Goal: Browse casually: Explore the website without a specific task or goal

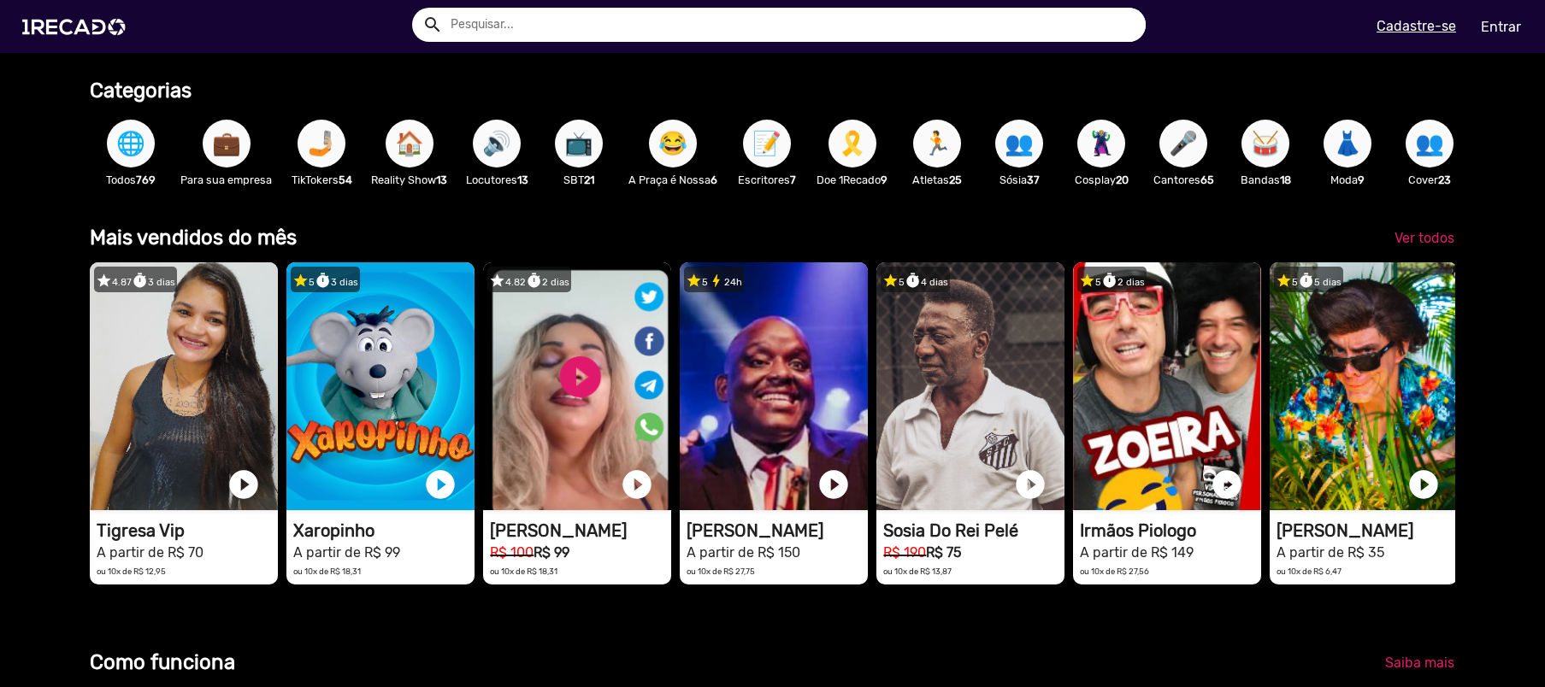
scroll to position [0, 3064]
drag, startPoint x: 1420, startPoint y: 251, endPoint x: 1402, endPoint y: 251, distance: 18.0
click at [1420, 246] on span "Ver todos" at bounding box center [1424, 238] width 60 height 16
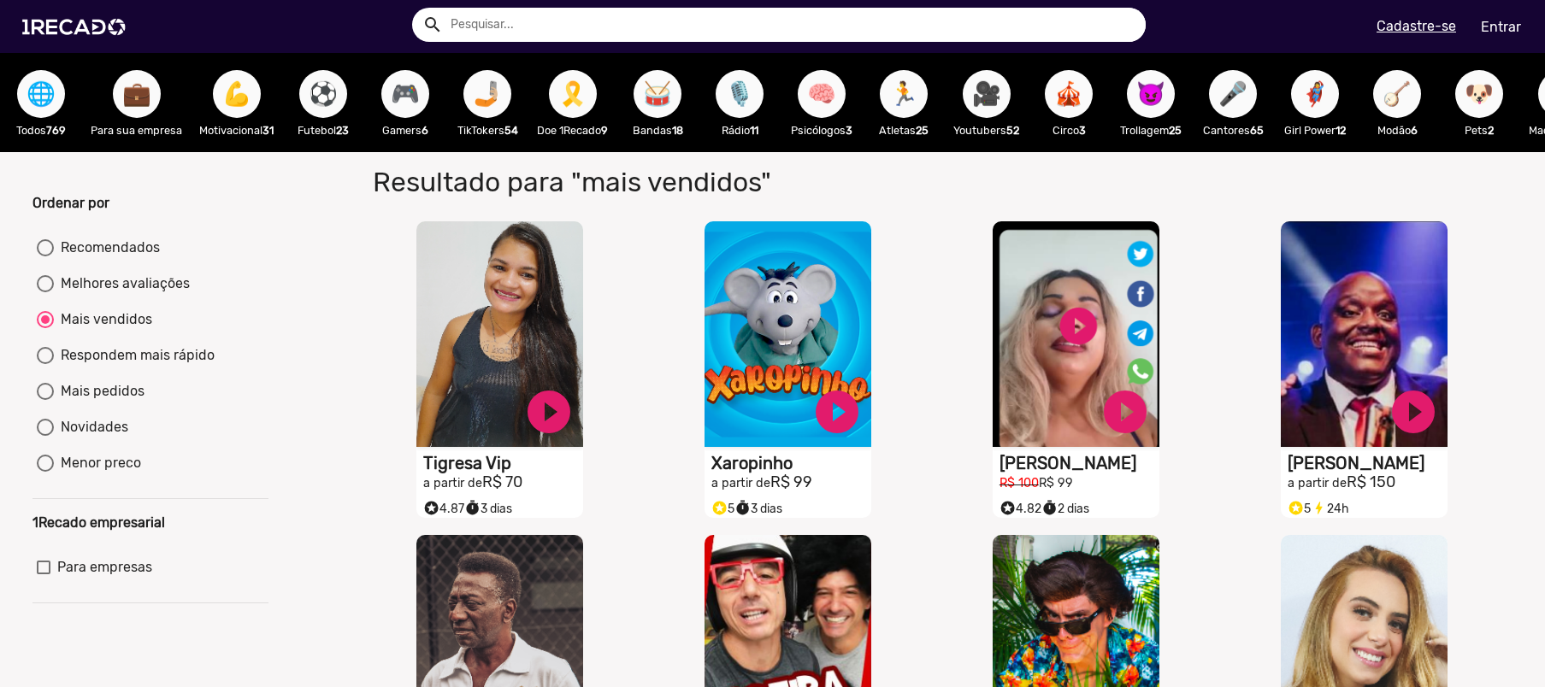
click at [338, 101] on button "⚽" at bounding box center [323, 94] width 48 height 48
radio input "true"
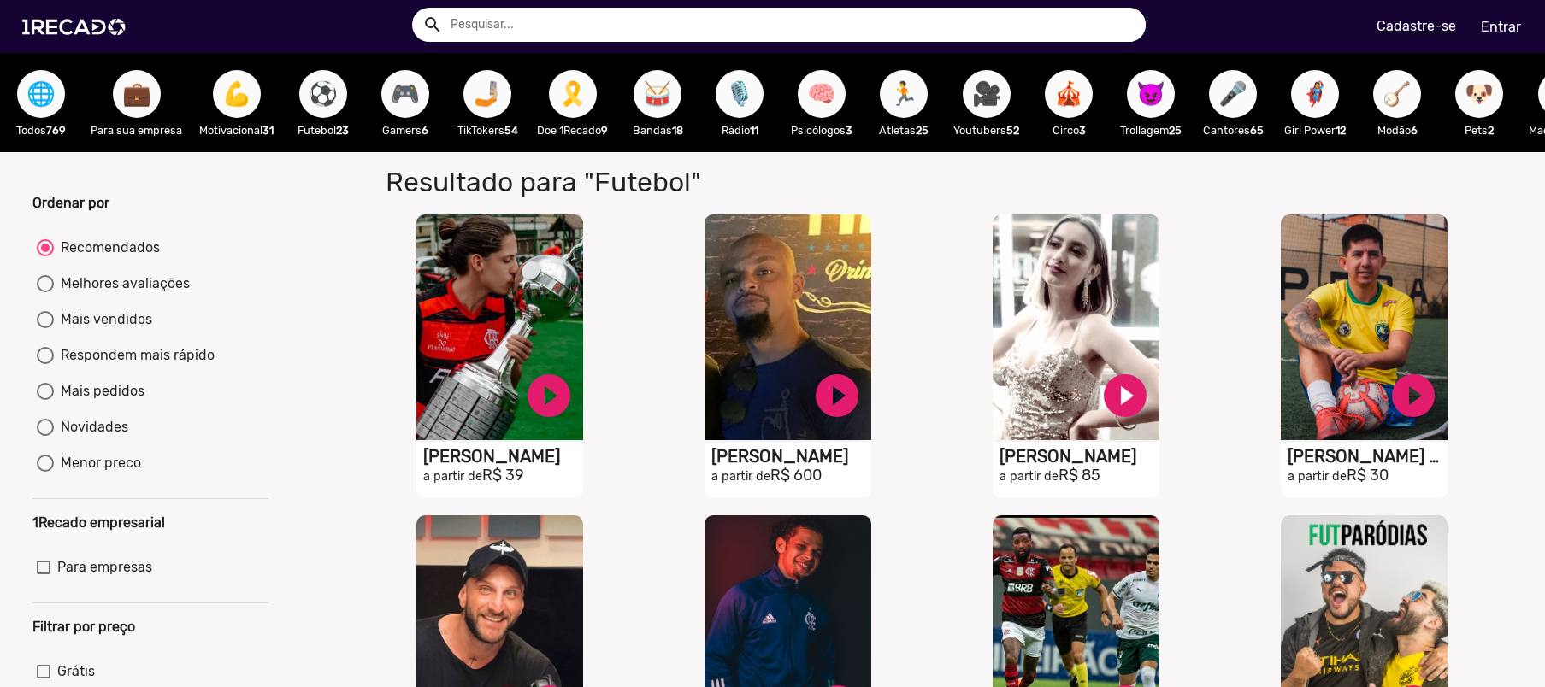
click at [215, 103] on button "💪" at bounding box center [237, 94] width 48 height 48
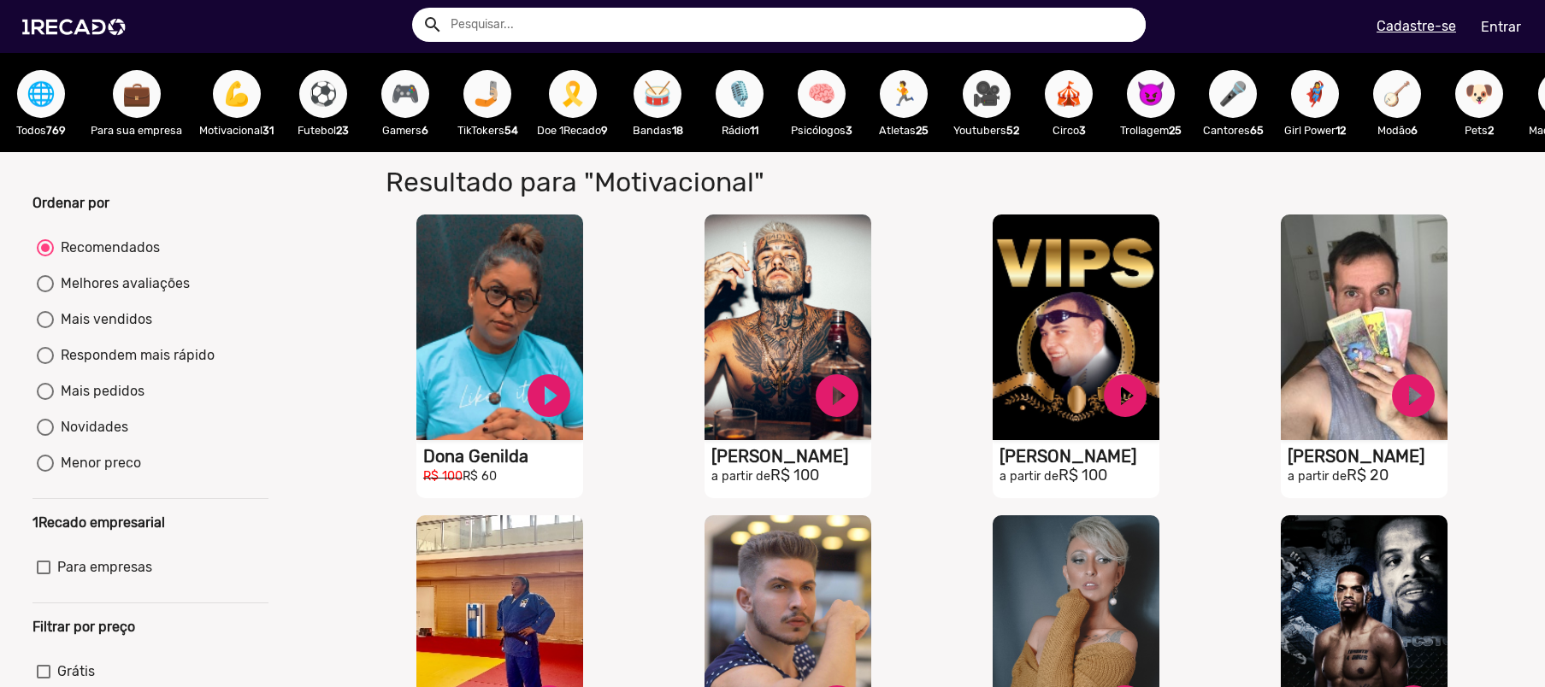
click at [1211, 105] on div "🎤 Cantores 65" at bounding box center [1233, 102] width 82 height 99
click at [1256, 103] on button "🎤" at bounding box center [1233, 94] width 48 height 48
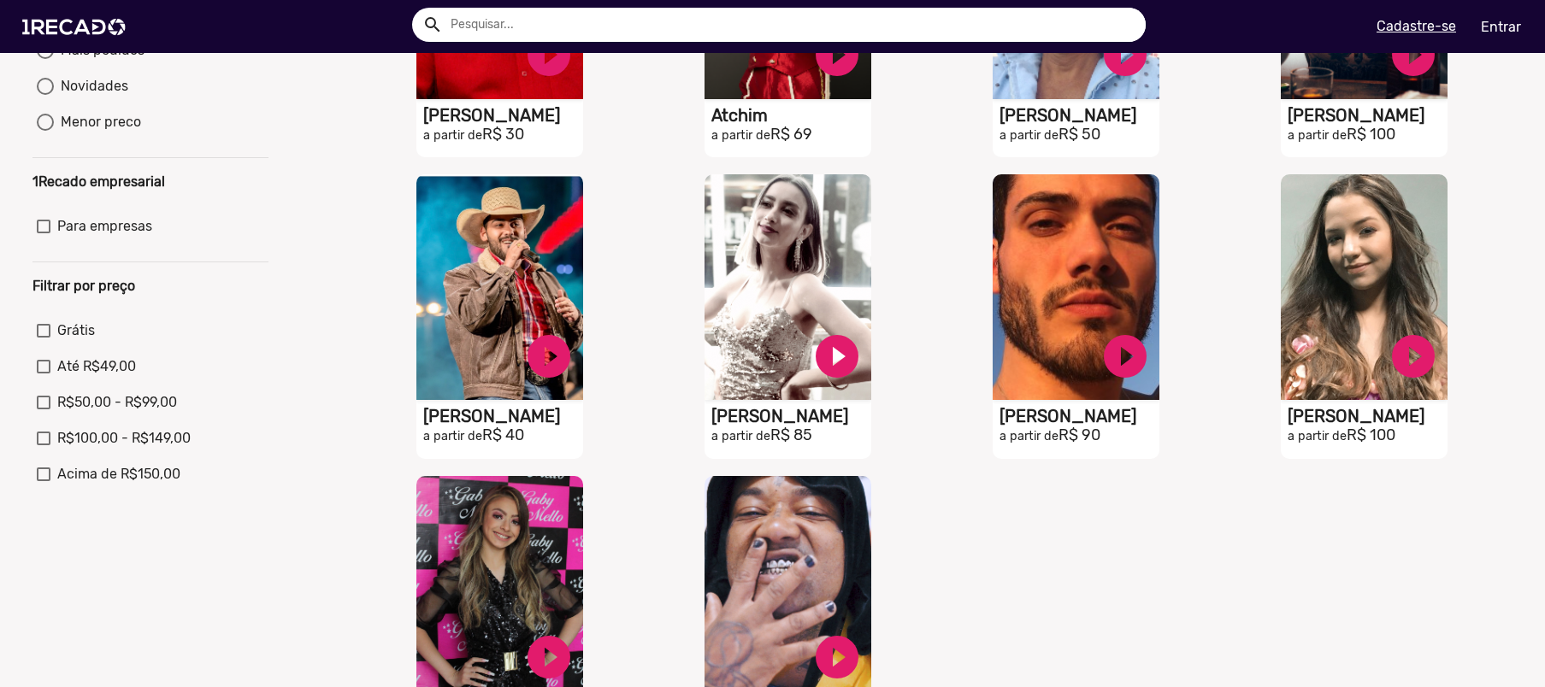
scroll to position [864, 0]
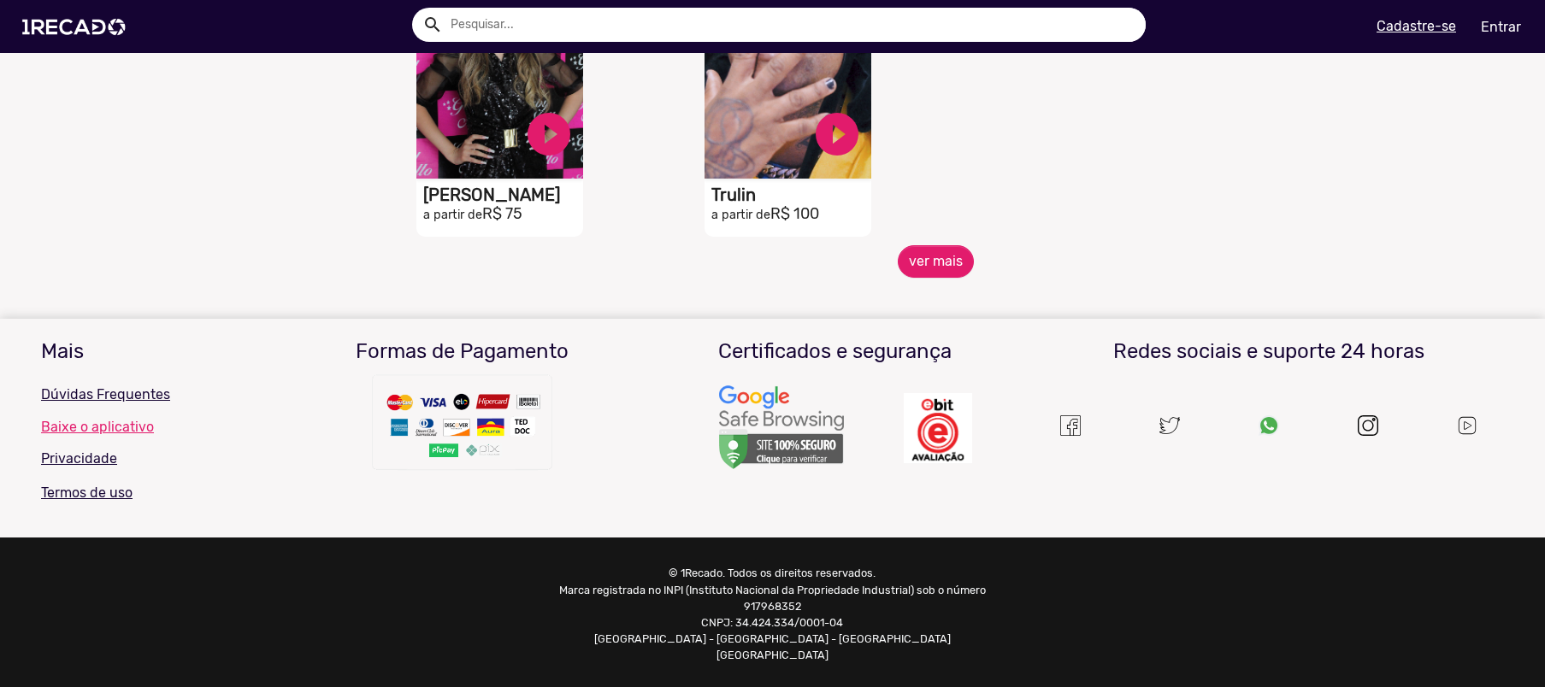
drag, startPoint x: 941, startPoint y: 296, endPoint x: 934, endPoint y: 290, distance: 9.1
click at [940, 296] on mat-sidenav-content "🌐 Todos 769 💼 Para sua empresa 💪 Motivacional 31 ⚽ Futebol 23 🎮 Gamers 6 🤳🏼 Tik…" at bounding box center [772, 343] width 1545 height 687
click at [933, 278] on button "ver mais" at bounding box center [936, 261] width 76 height 32
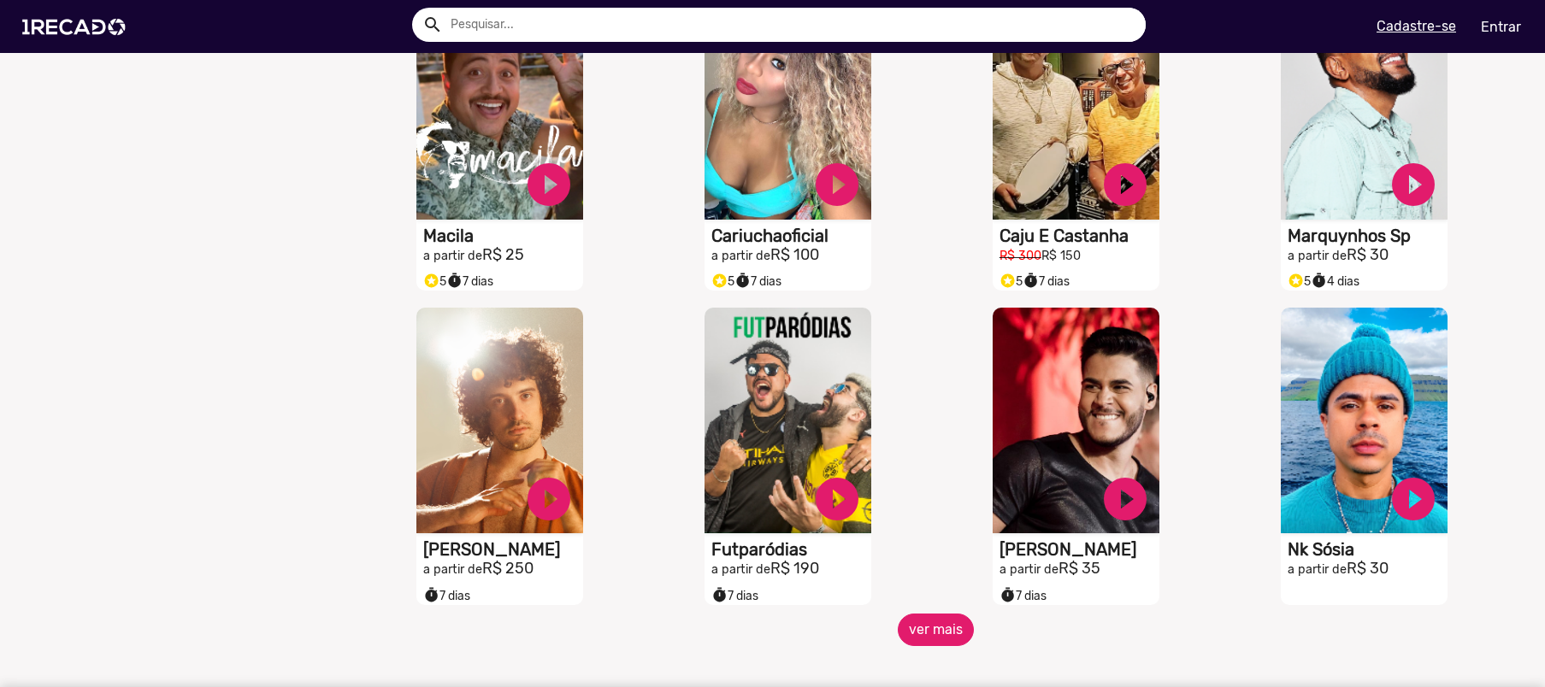
scroll to position [1453, 0]
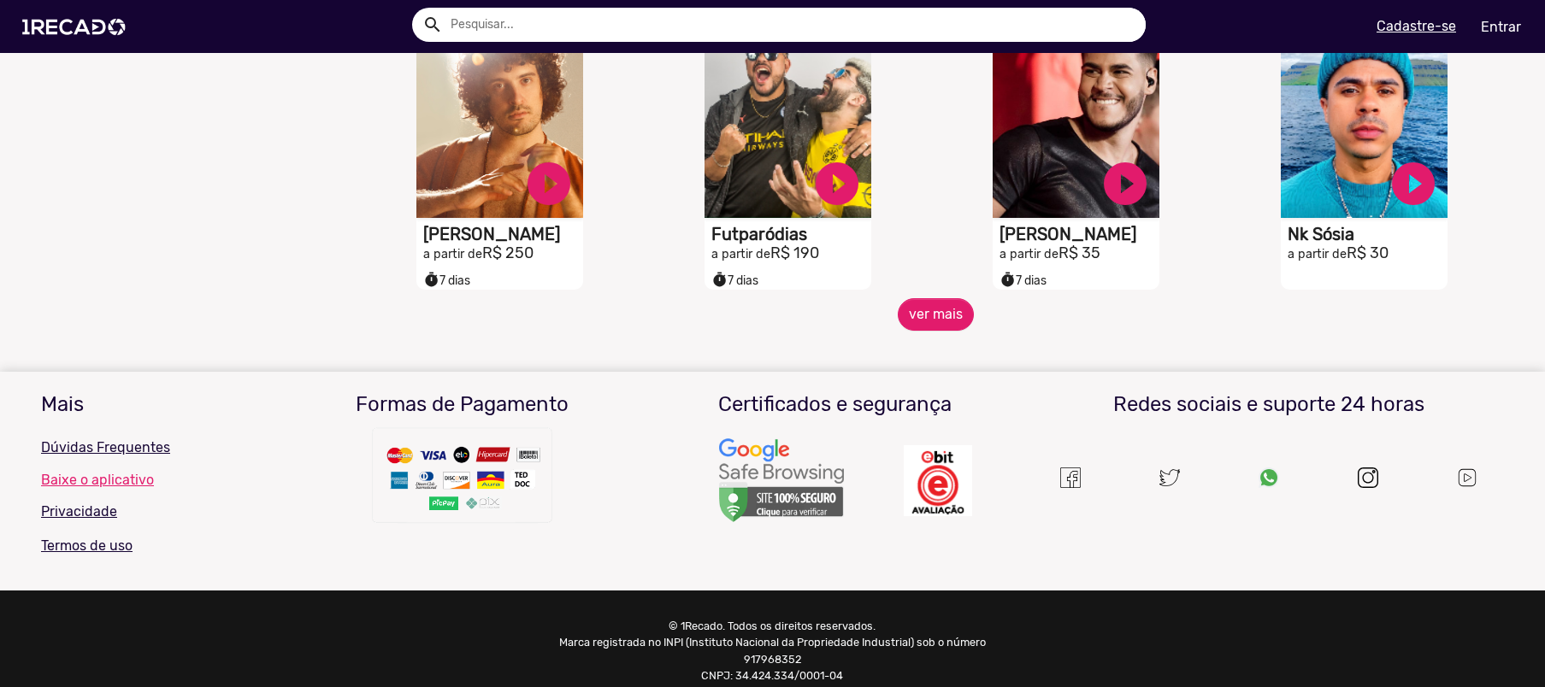
click at [922, 298] on div "S1RECADO vídeos dedicados para fãs e empresas play_circle_filled Futparódias a …" at bounding box center [792, 141] width 288 height 315
click at [920, 321] on button "ver mais" at bounding box center [936, 314] width 76 height 32
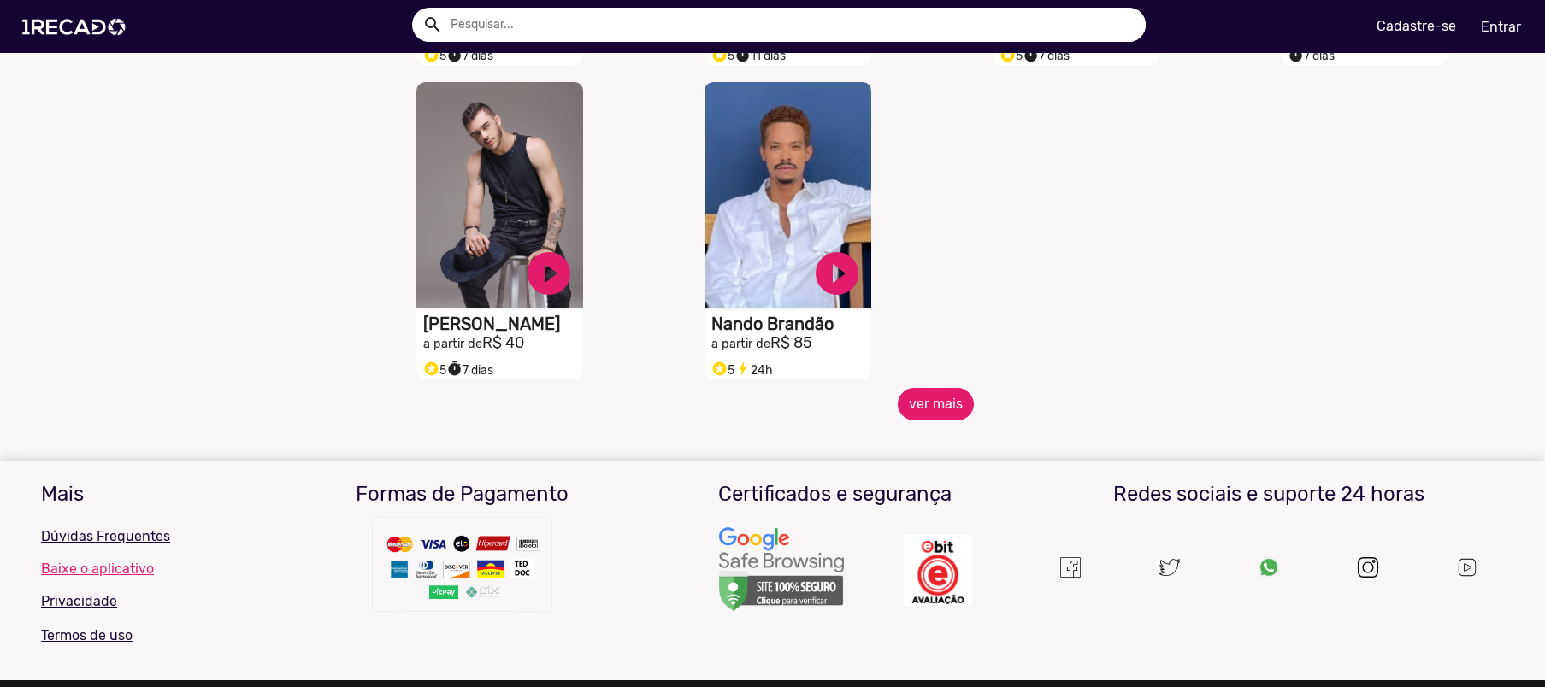
scroll to position [2310, 0]
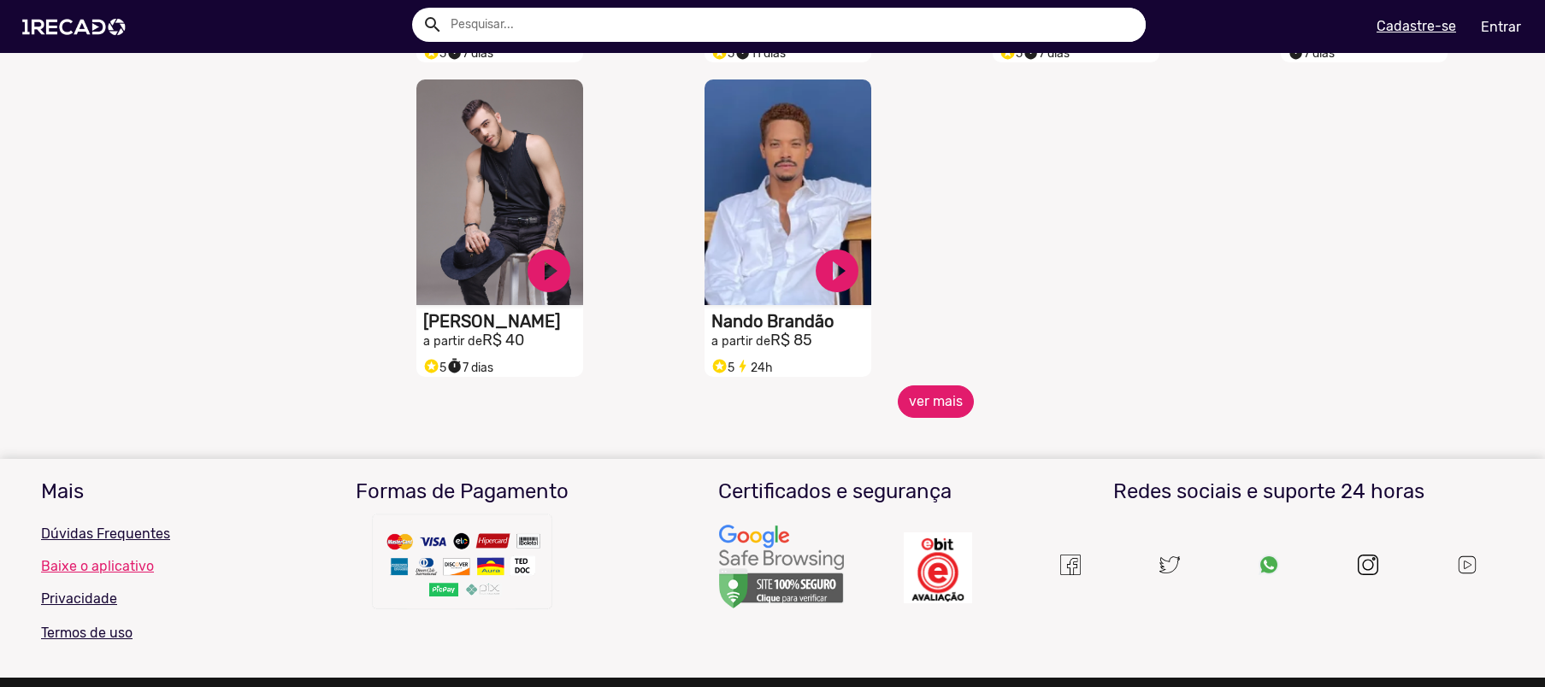
click at [935, 409] on button "ver mais" at bounding box center [936, 402] width 76 height 32
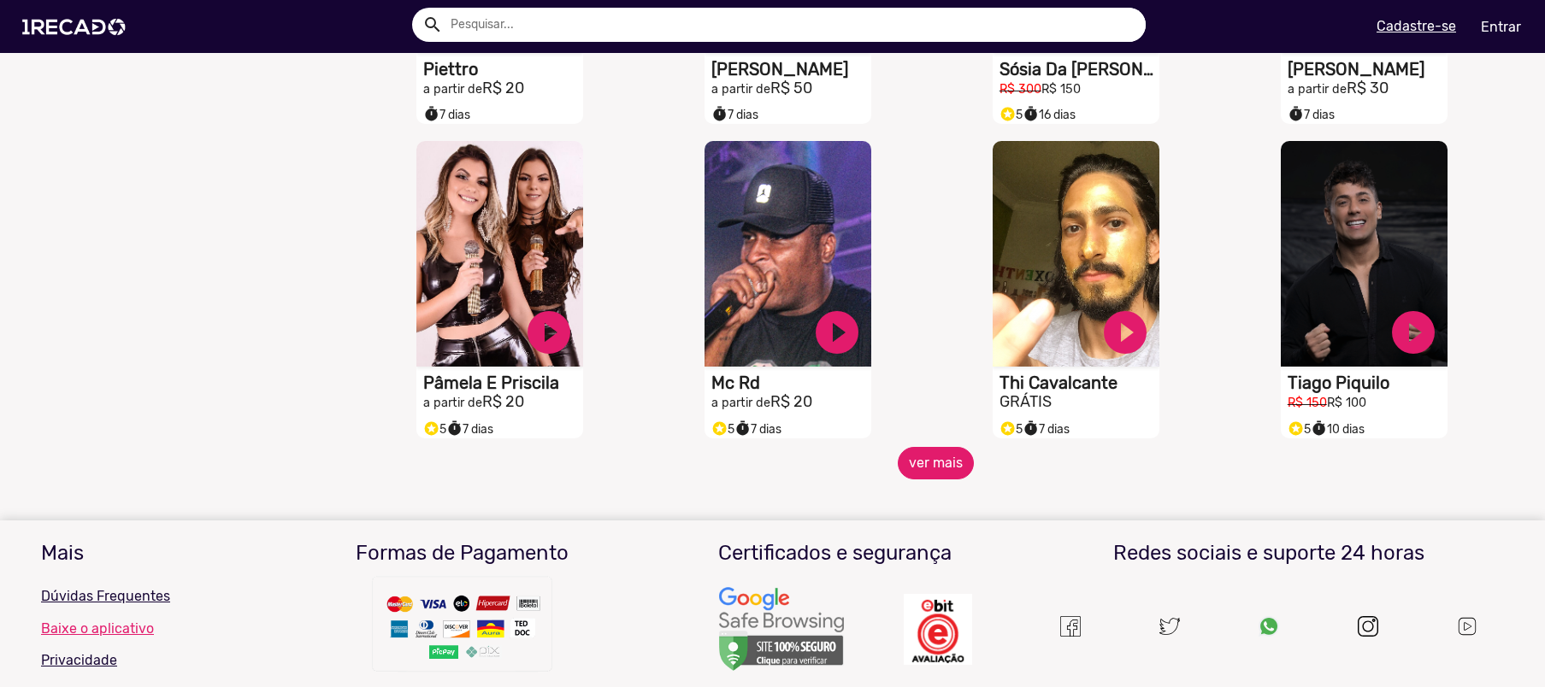
scroll to position [2888, 0]
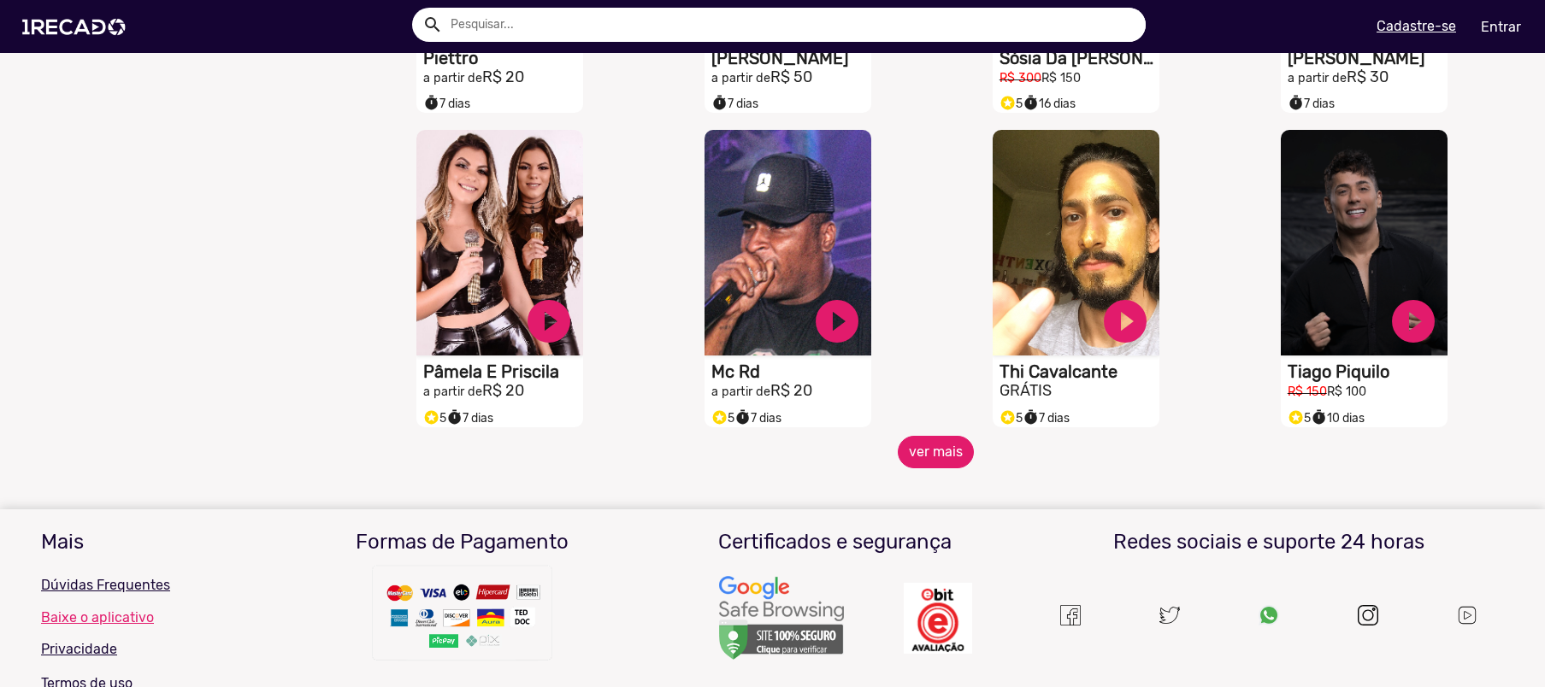
click at [939, 467] on button "ver mais" at bounding box center [936, 452] width 76 height 32
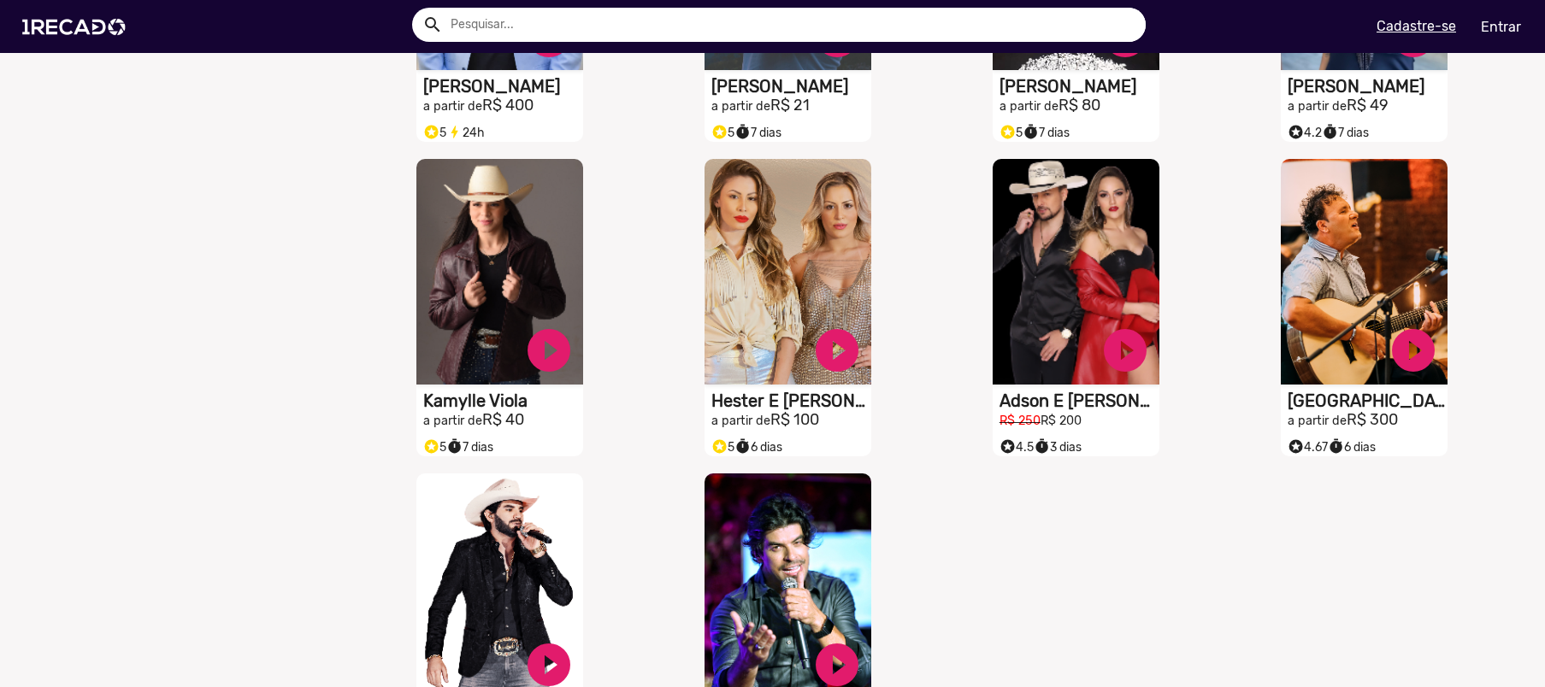
scroll to position [3748, 0]
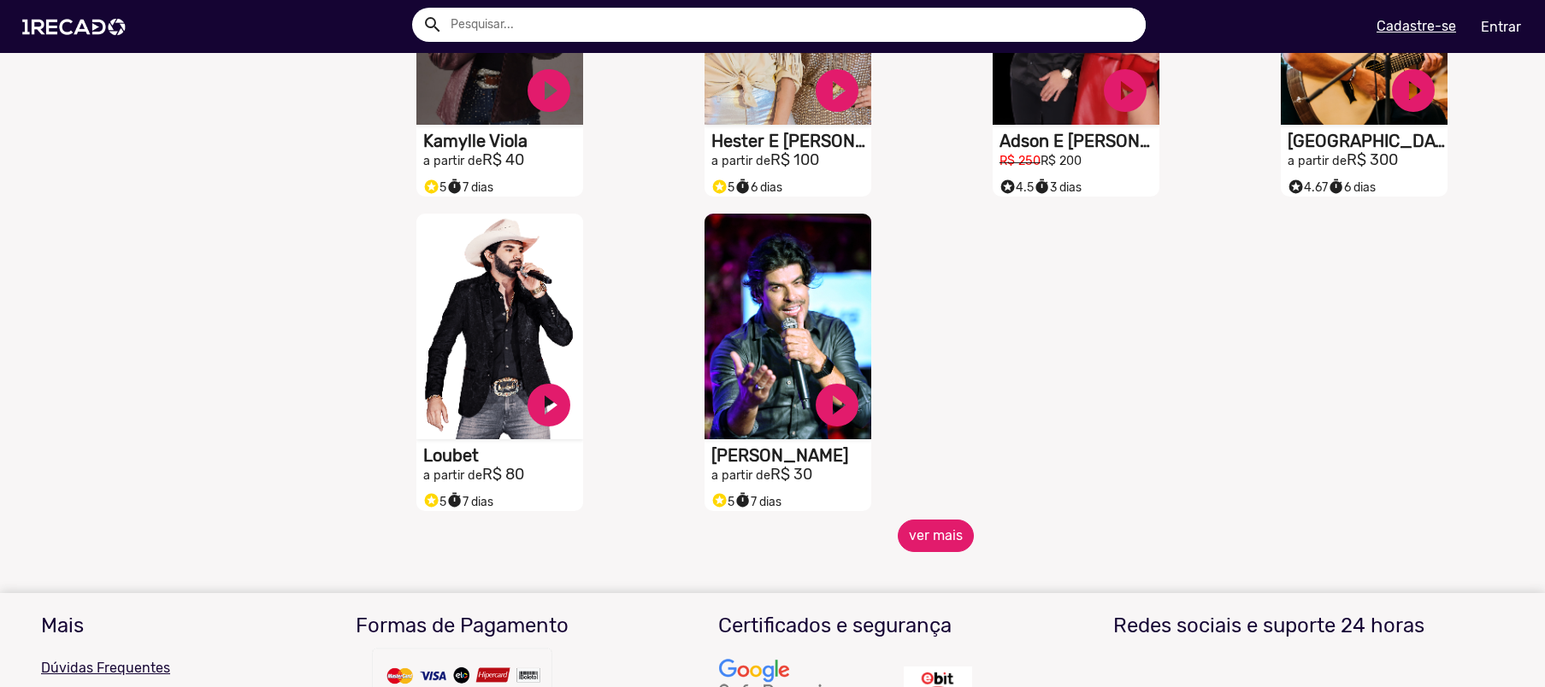
click at [927, 540] on button "ver mais" at bounding box center [936, 536] width 76 height 32
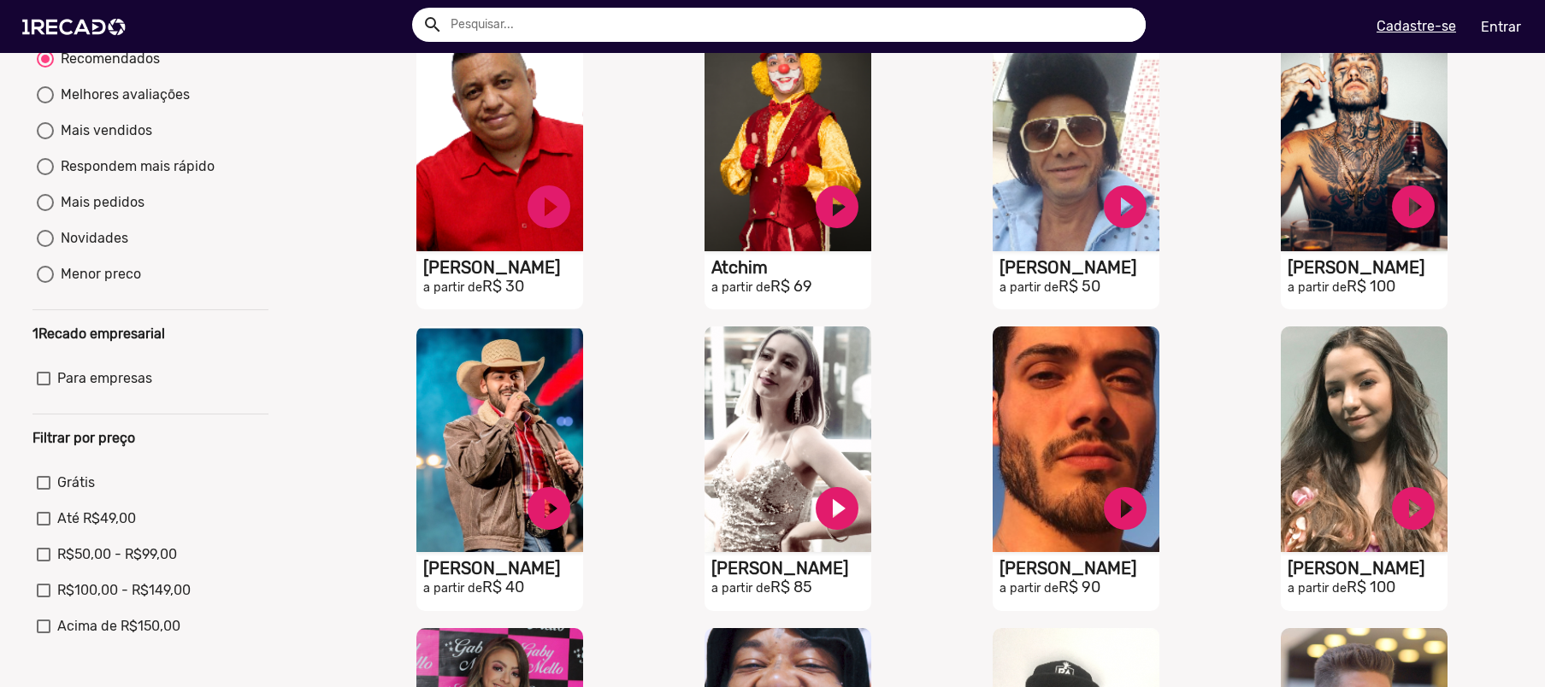
scroll to position [0, 0]
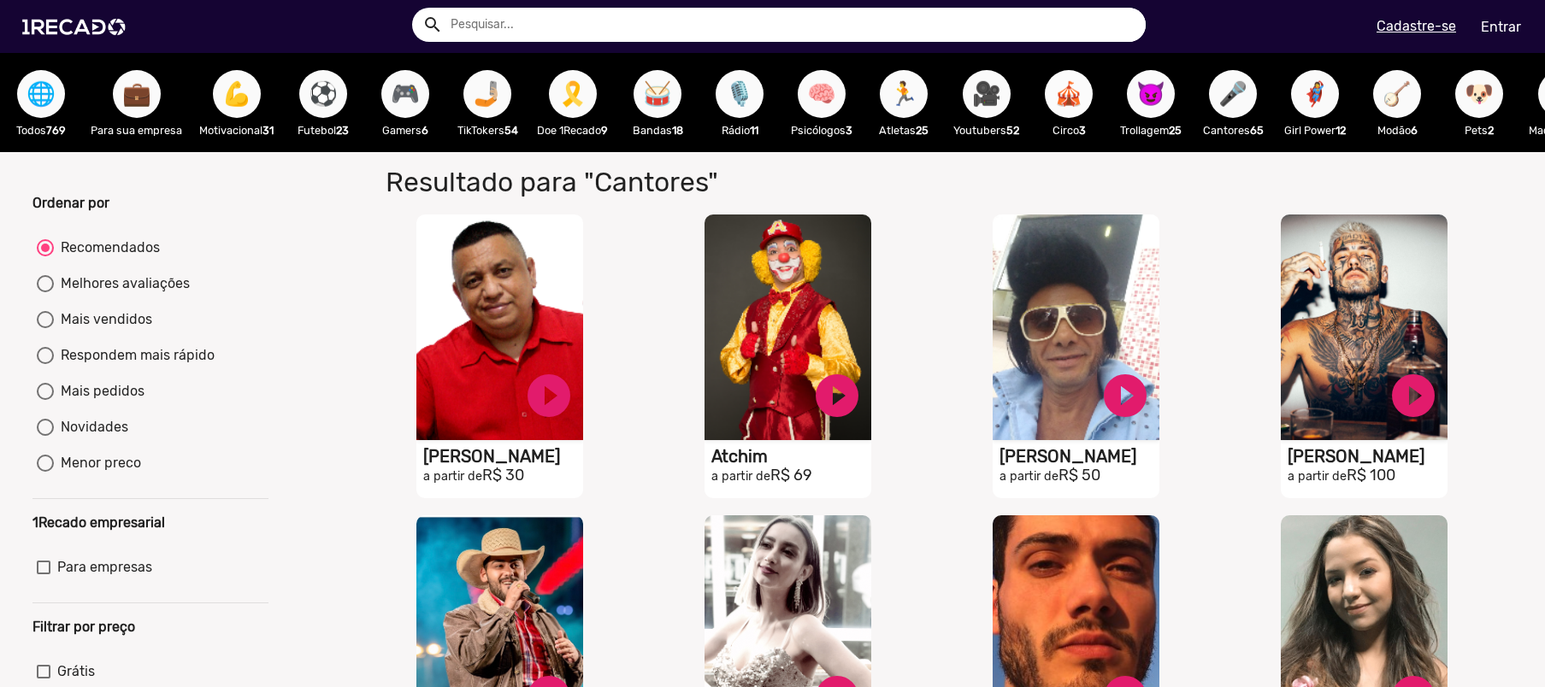
click at [1075, 91] on span "🎪" at bounding box center [1068, 94] width 29 height 48
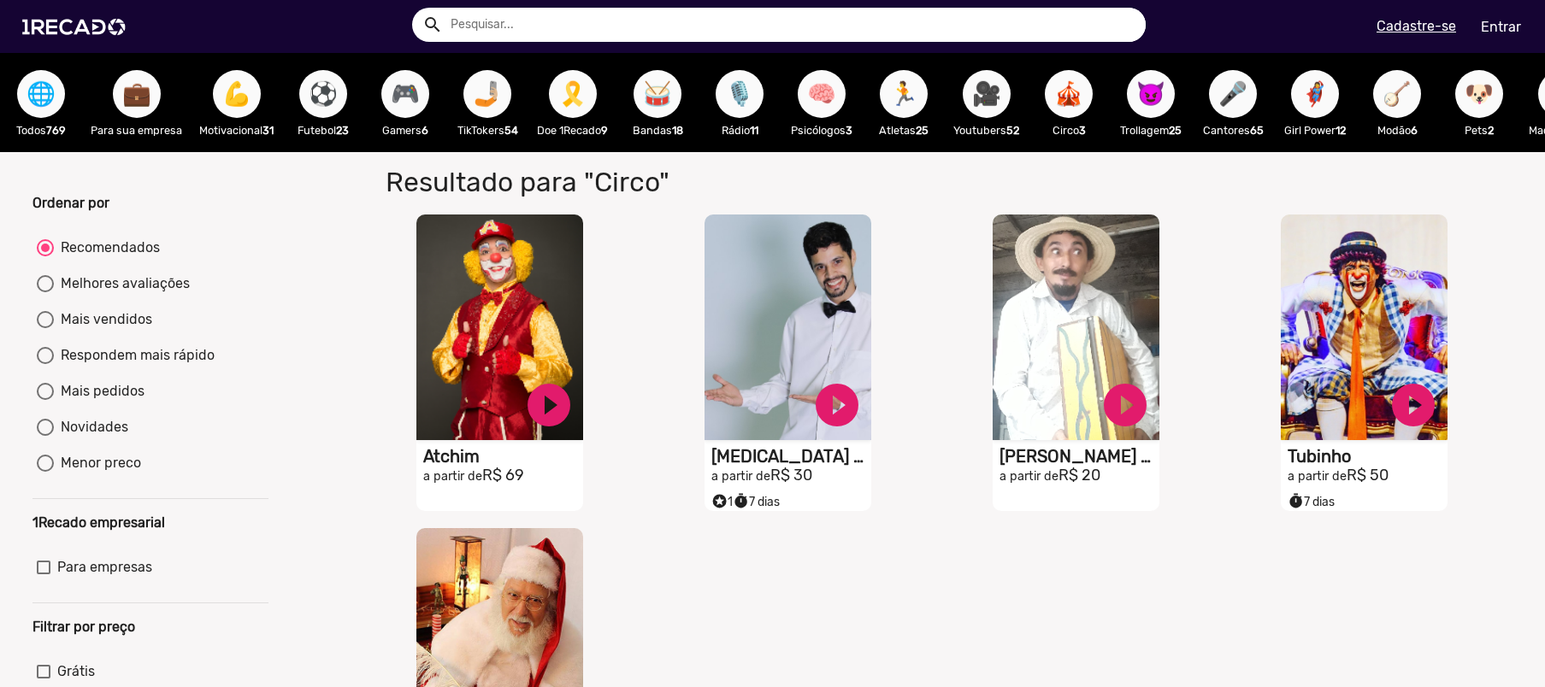
click at [814, 110] on button "🧠" at bounding box center [822, 94] width 48 height 48
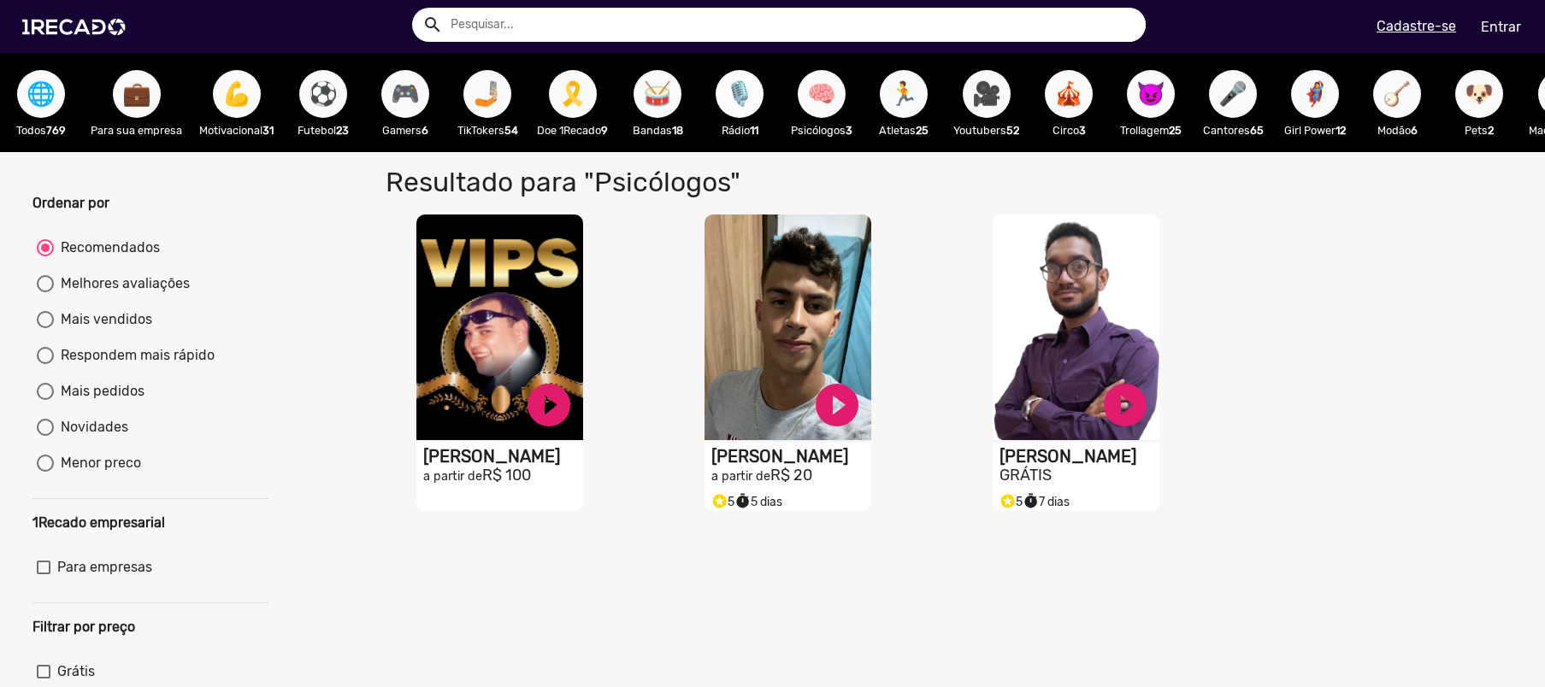
click at [758, 109] on button "🎙️" at bounding box center [740, 94] width 48 height 48
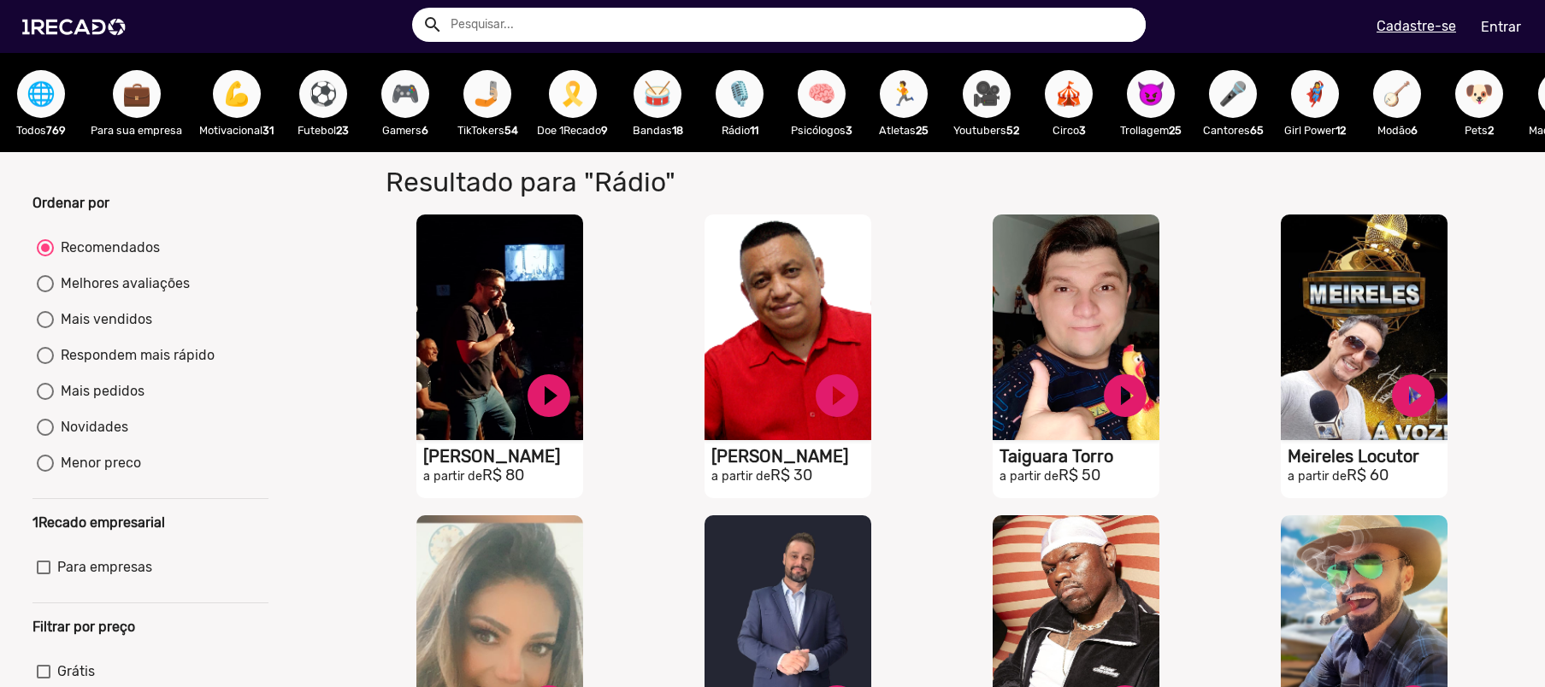
click at [569, 106] on span "🎗️" at bounding box center [572, 94] width 29 height 48
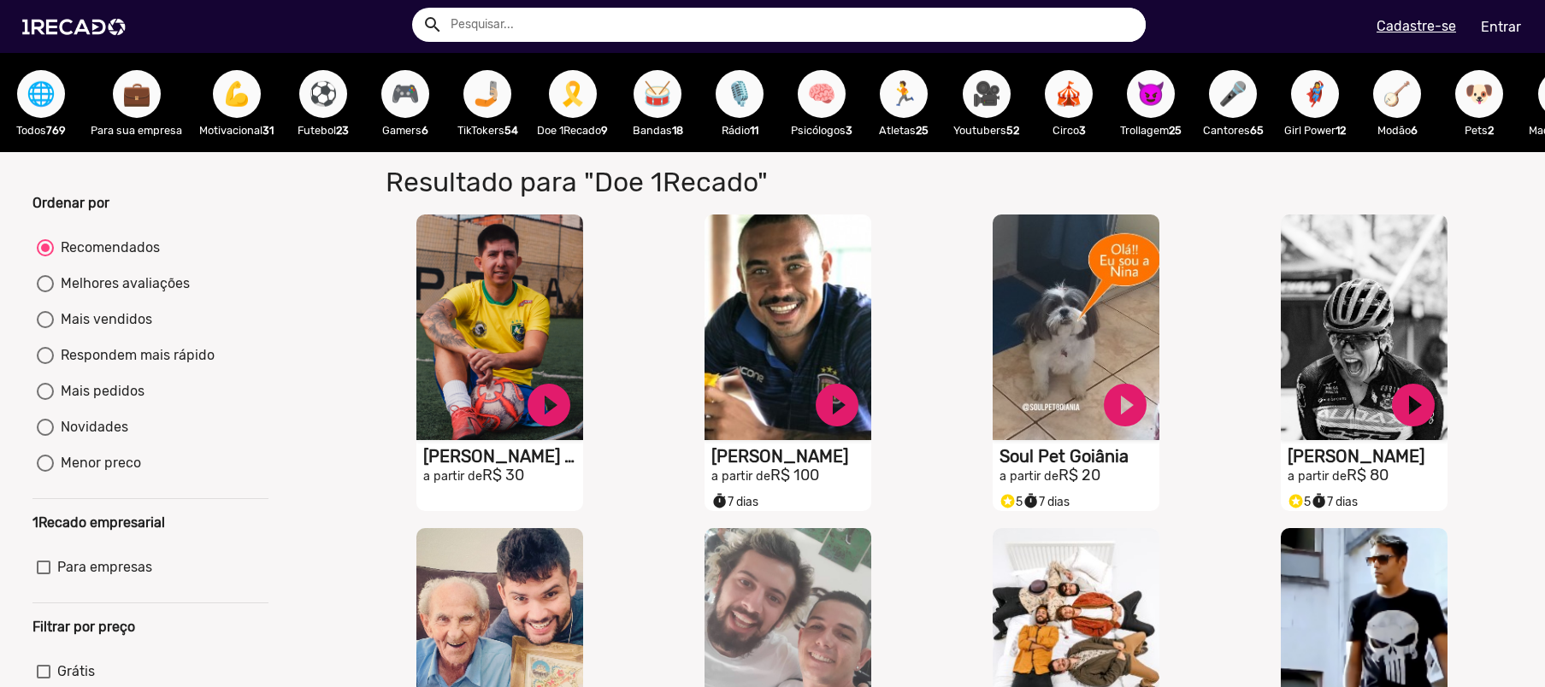
click at [404, 109] on span "🎮" at bounding box center [405, 94] width 29 height 48
